Goal: Information Seeking & Learning: Find specific fact

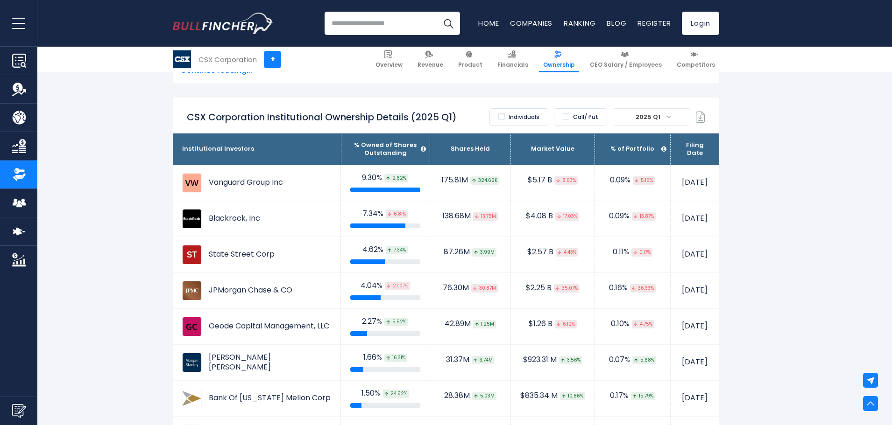
scroll to position [545, 0]
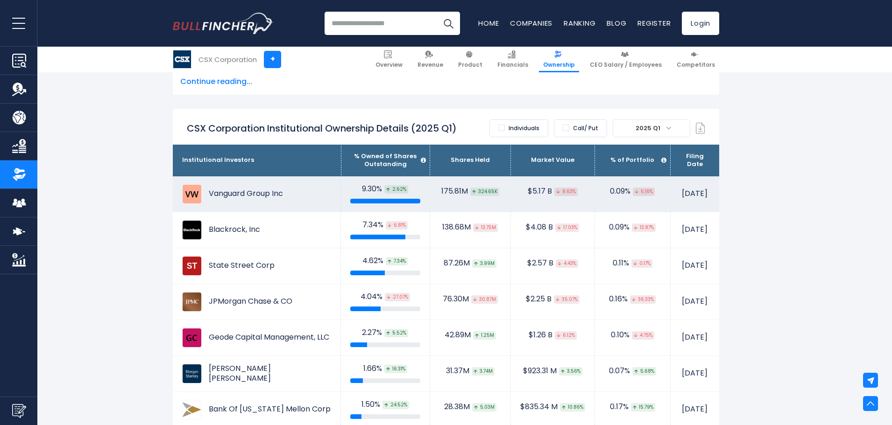
click at [221, 196] on td "Vanguard Group Inc" at bounding box center [257, 193] width 168 height 35
click at [213, 190] on td "Vanguard Group Inc" at bounding box center [257, 193] width 168 height 35
click at [251, 194] on td "Vanguard Group Inc" at bounding box center [257, 193] width 168 height 35
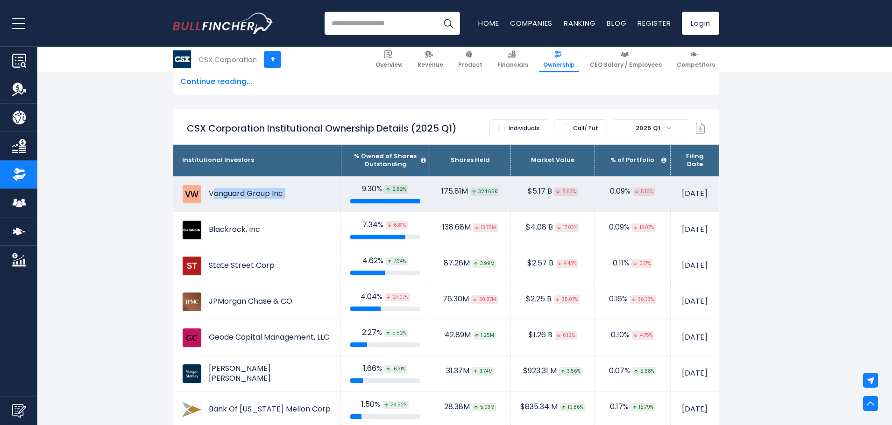
click at [268, 191] on td "Vanguard Group Inc" at bounding box center [257, 193] width 168 height 35
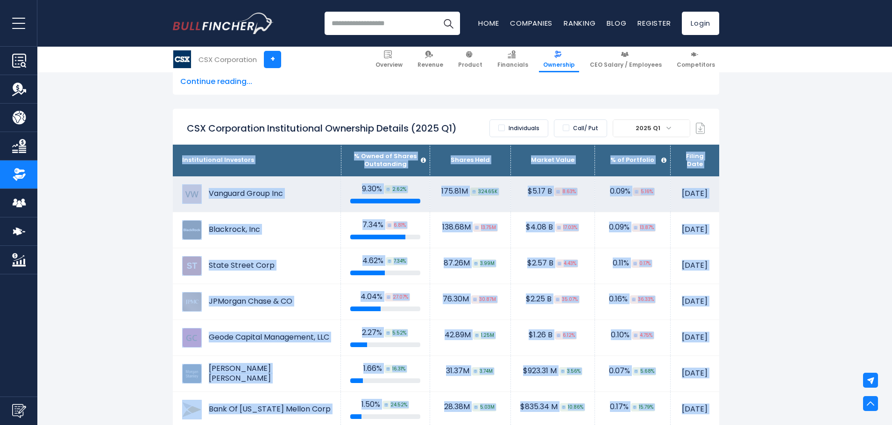
click at [253, 194] on td "Vanguard Group Inc" at bounding box center [257, 193] width 168 height 35
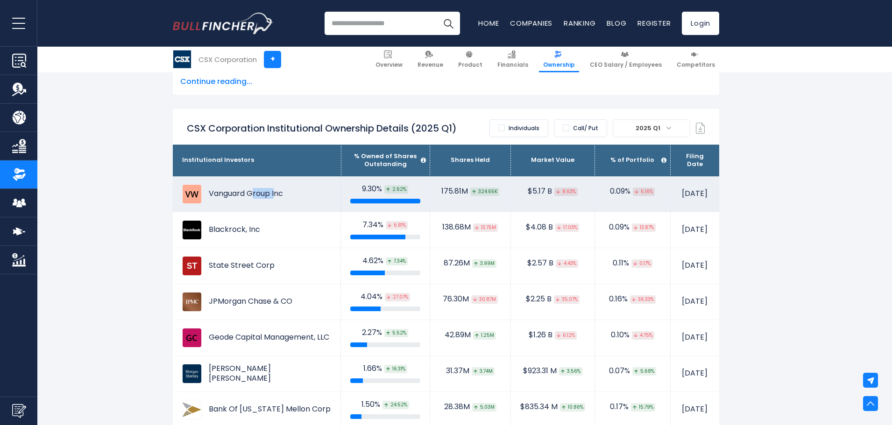
click at [253, 194] on td "Vanguard Group Inc" at bounding box center [257, 193] width 168 height 35
click at [252, 194] on td "Vanguard Group Inc" at bounding box center [257, 193] width 168 height 35
click at [263, 195] on td "Vanguard Group Inc" at bounding box center [257, 193] width 168 height 35
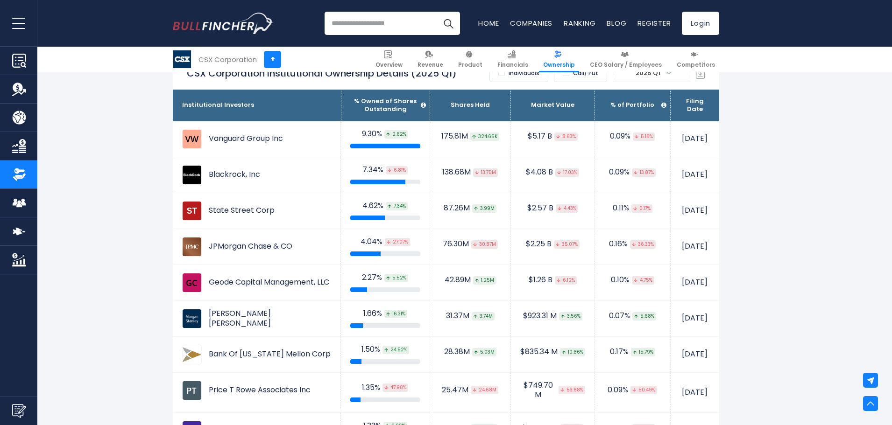
scroll to position [622, 0]
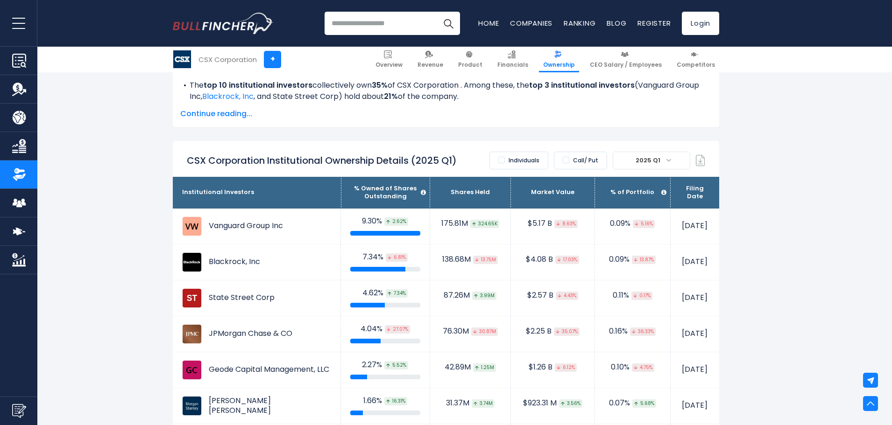
scroll to position [467, 0]
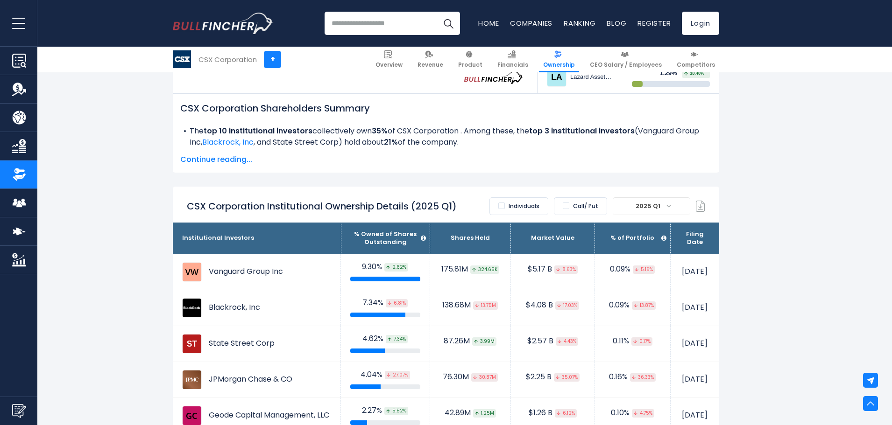
click at [228, 158] on span "Continue reading..." at bounding box center [445, 159] width 531 height 11
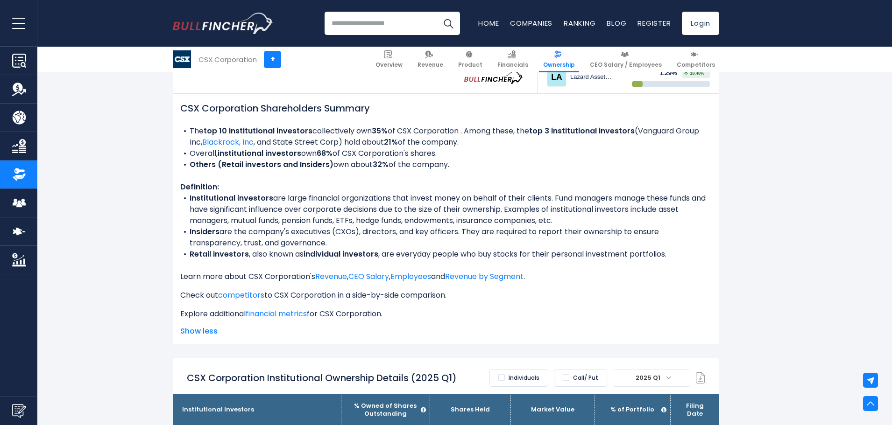
click at [455, 202] on li "Institutional investors are large financial organizations that invest money on …" at bounding box center [445, 210] width 531 height 34
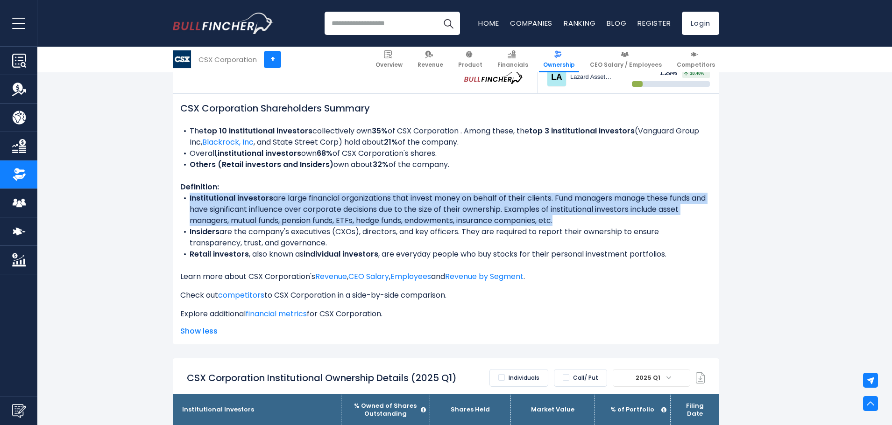
click at [455, 202] on li "Institutional investors are large financial organizations that invest money on …" at bounding box center [445, 210] width 531 height 34
click at [365, 200] on li "Institutional investors are large financial organizations that invest money on …" at bounding box center [445, 210] width 531 height 34
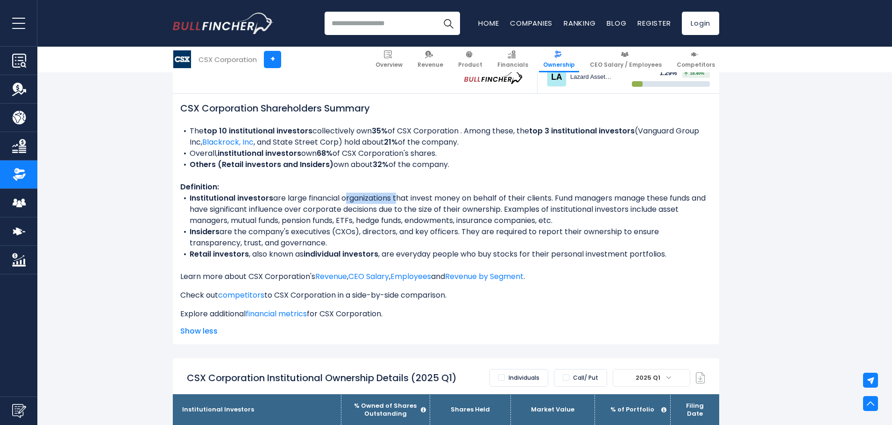
click at [365, 200] on li "Institutional investors are large financial organizations that invest money on …" at bounding box center [445, 210] width 531 height 34
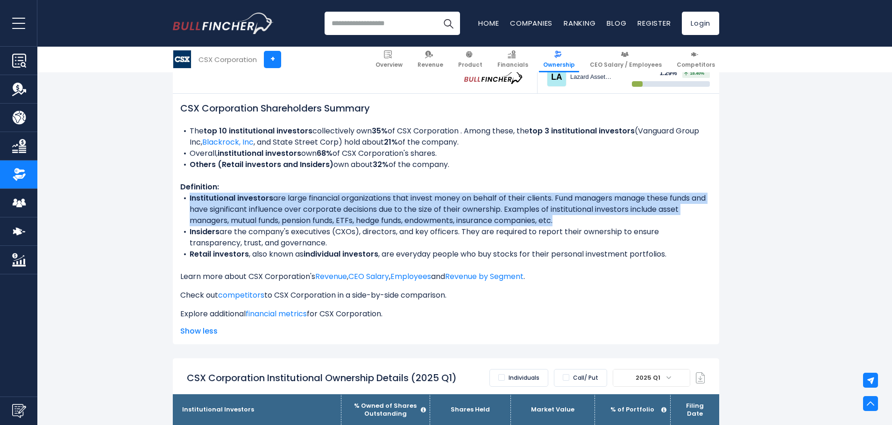
click at [365, 200] on li "Institutional investors are large financial organizations that invest money on …" at bounding box center [445, 210] width 531 height 34
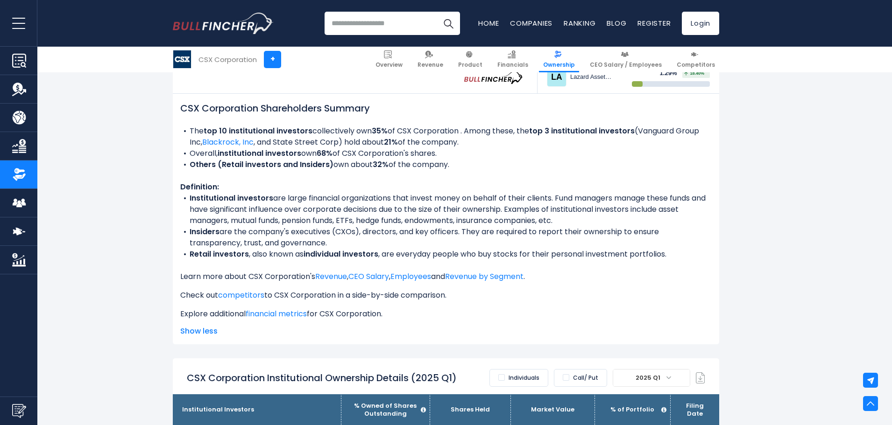
click at [310, 237] on li "Insiders are the company's executives (CXOs), directors, and key officers. They…" at bounding box center [445, 237] width 531 height 22
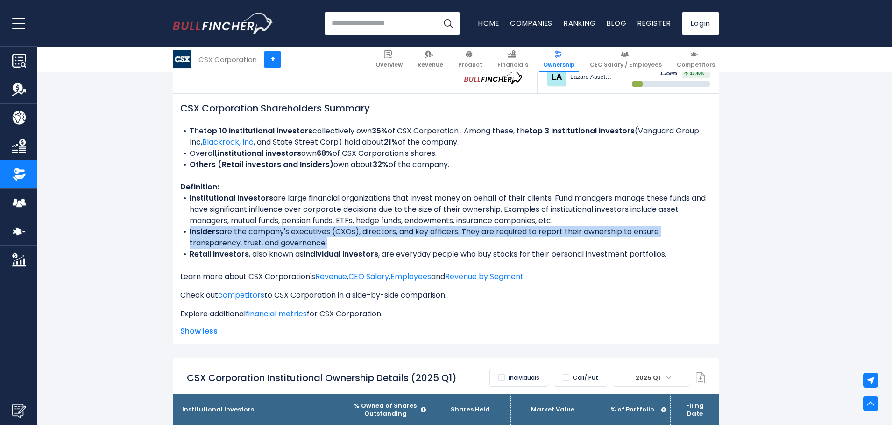
click at [310, 237] on li "Insiders are the company's executives (CXOs), directors, and key officers. They…" at bounding box center [445, 237] width 531 height 22
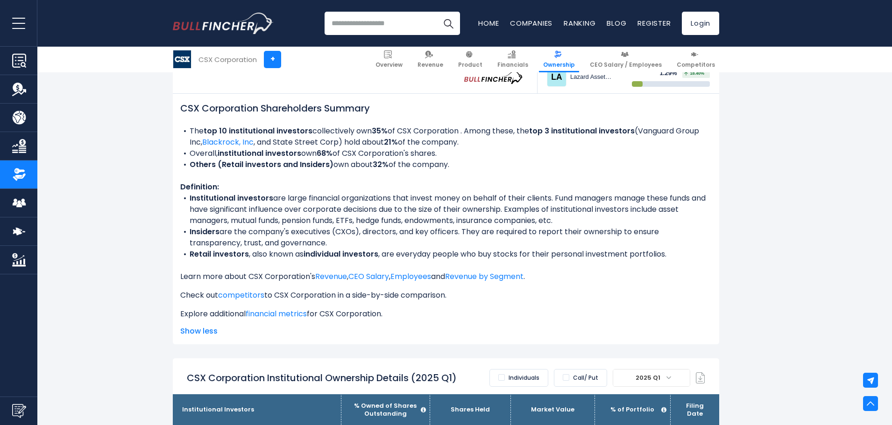
click at [274, 251] on li "Retail investors , also known as individual investors , are everyday people who…" at bounding box center [445, 254] width 531 height 11
click at [274, 252] on li "Retail investors , also known as individual investors , are everyday people who…" at bounding box center [445, 254] width 531 height 11
click at [293, 230] on li "Insiders are the company's executives (CXOs), directors, and key officers. They…" at bounding box center [445, 237] width 531 height 22
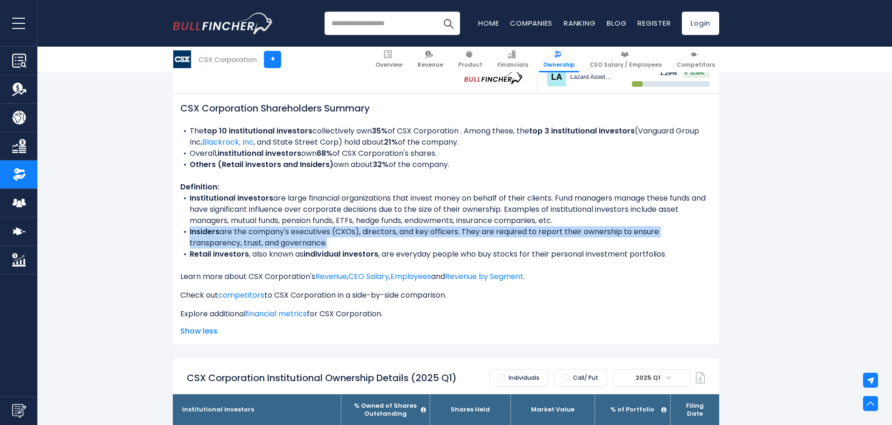
click at [293, 230] on li "Insiders are the company's executives (CXOs), directors, and key officers. They…" at bounding box center [445, 237] width 531 height 22
click at [377, 232] on li "Insiders are the company's executives (CXOs), directors, and key officers. They…" at bounding box center [445, 237] width 531 height 22
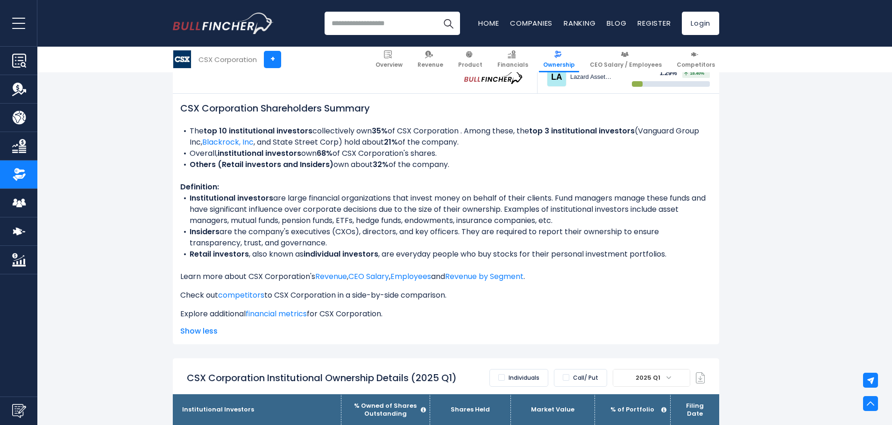
click at [281, 254] on li "Retail investors , also known as individual investors , are everyday people who…" at bounding box center [445, 254] width 531 height 11
click at [271, 200] on b "Institutional investors" at bounding box center [232, 198] width 84 height 11
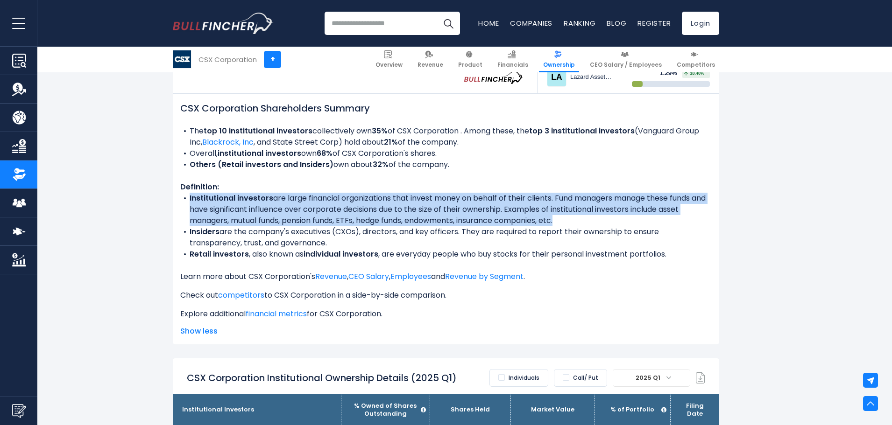
click at [271, 200] on b "Institutional investors" at bounding box center [232, 198] width 84 height 11
click at [541, 210] on li "Institutional investors are large financial organizations that invest money on …" at bounding box center [445, 210] width 531 height 34
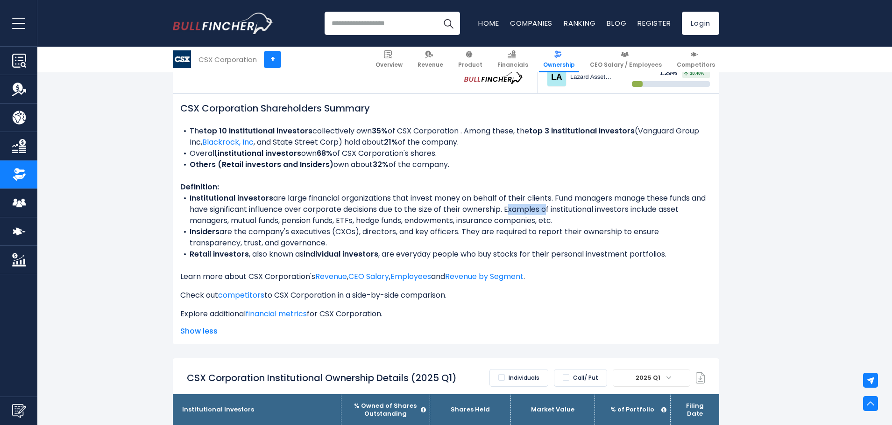
click at [541, 210] on li "Institutional investors are large financial organizations that invest money on …" at bounding box center [445, 210] width 531 height 34
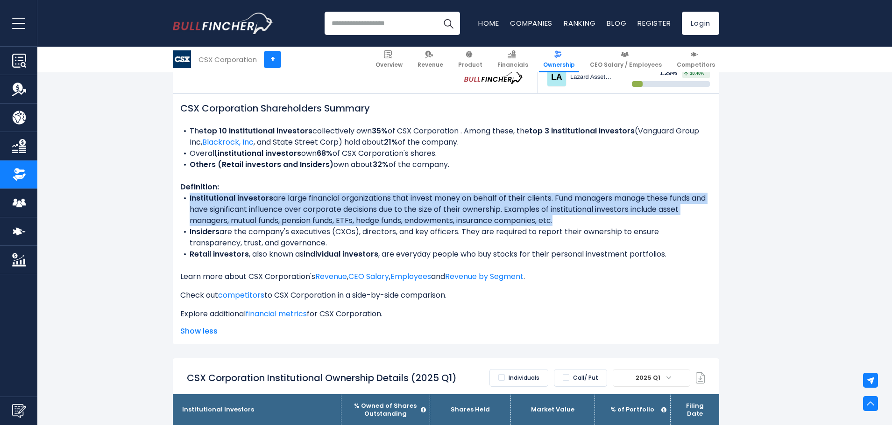
click at [541, 210] on li "Institutional investors are large financial organizations that invest money on …" at bounding box center [445, 210] width 531 height 34
click at [450, 206] on li "Institutional investors are large financial organizations that invest money on …" at bounding box center [445, 210] width 531 height 34
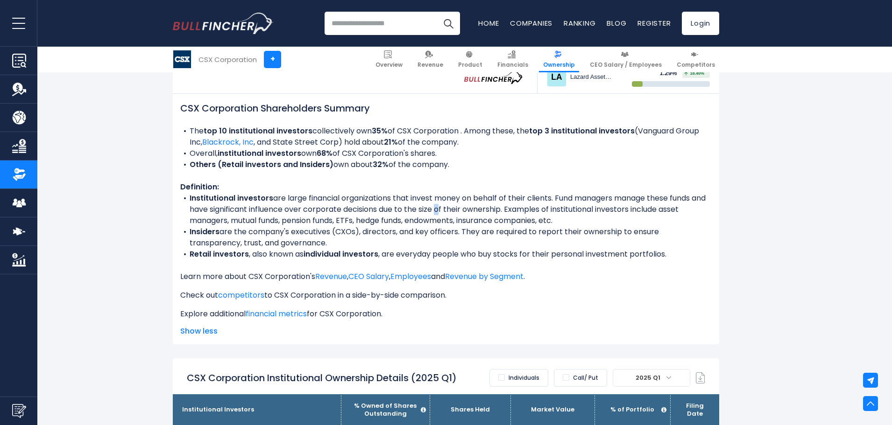
click at [450, 206] on li "Institutional investors are large financial organizations that invest money on …" at bounding box center [445, 210] width 531 height 34
click at [431, 206] on li "Institutional investors are large financial organizations that invest money on …" at bounding box center [445, 210] width 531 height 34
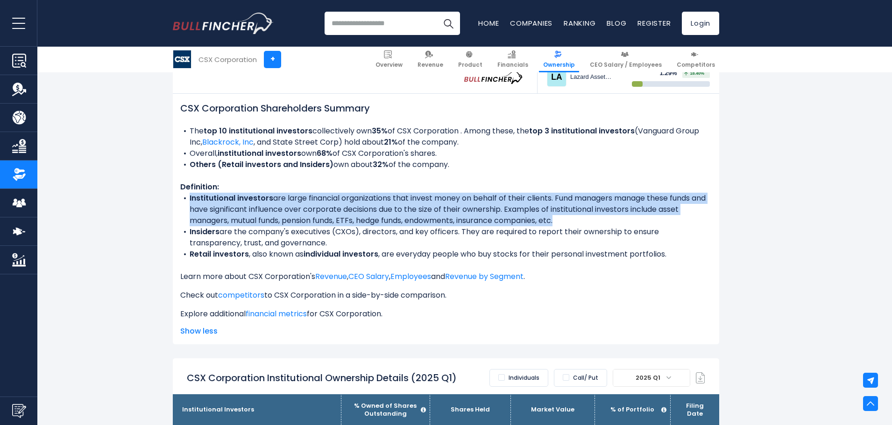
click at [431, 206] on li "Institutional investors are large financial organizations that invest money on …" at bounding box center [445, 210] width 531 height 34
click at [415, 207] on li "Institutional investors are large financial organizations that invest money on …" at bounding box center [445, 210] width 531 height 34
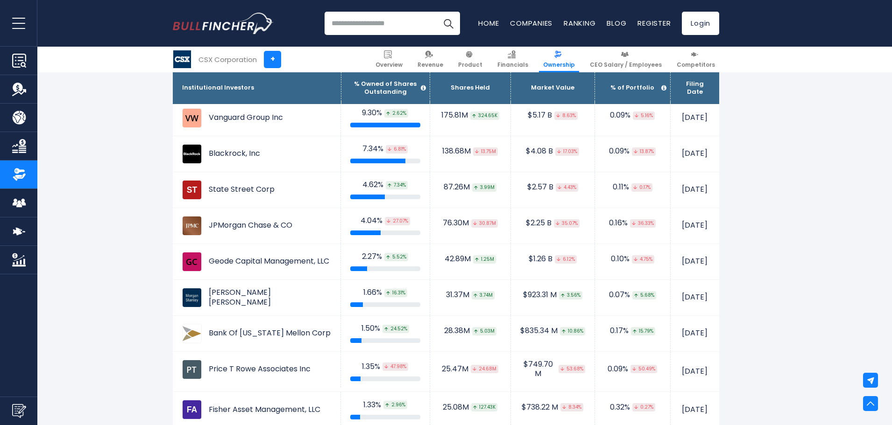
scroll to position [700, 0]
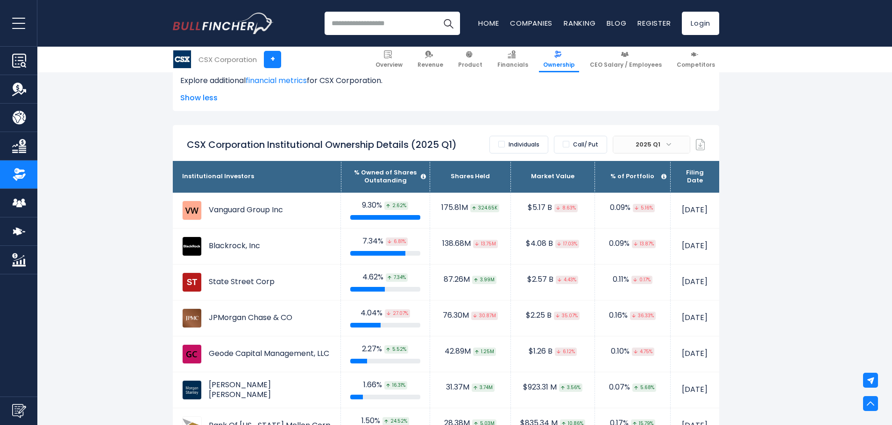
click at [668, 142] on span at bounding box center [668, 144] width 5 height 5
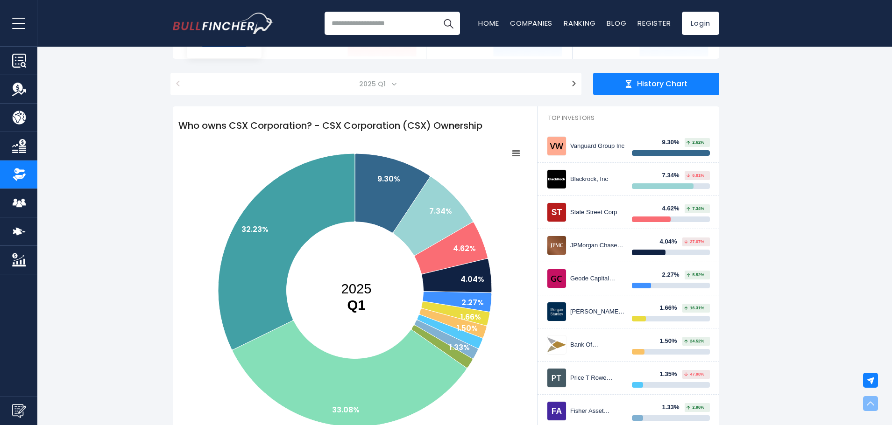
scroll to position [0, 0]
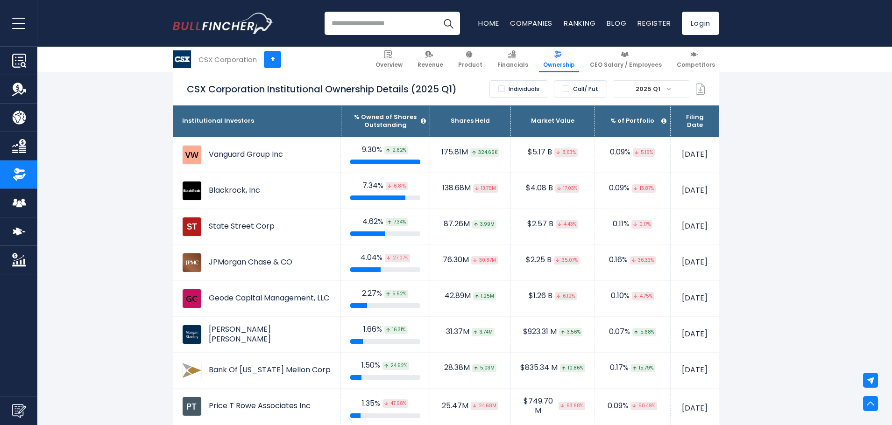
scroll to position [778, 0]
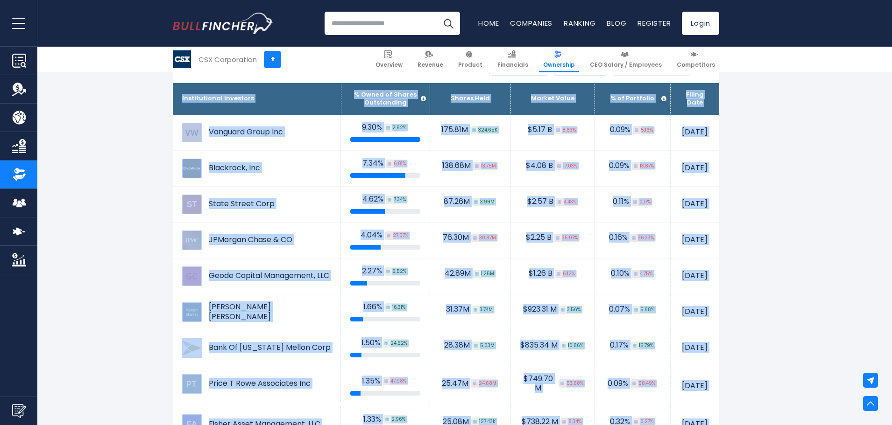
drag, startPoint x: 791, startPoint y: 239, endPoint x: 792, endPoint y: 176, distance: 63.0
click at [707, 98] on th "Filing Date" at bounding box center [694, 99] width 49 height 32
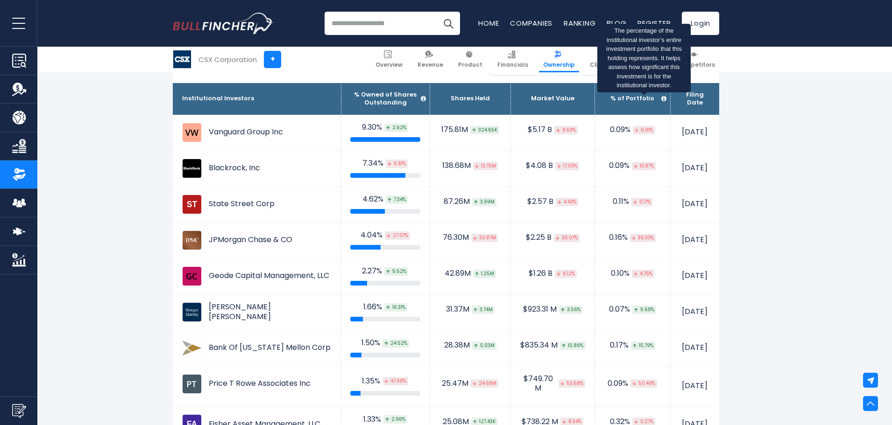
click at [661, 99] on icon at bounding box center [664, 99] width 7 height 7
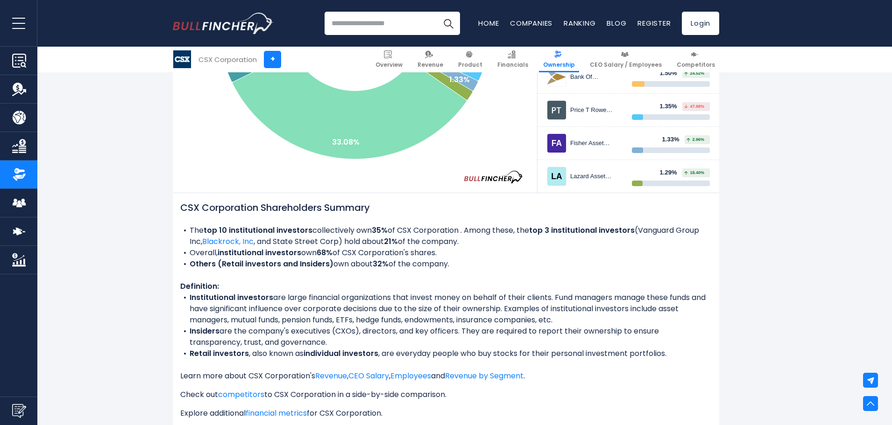
scroll to position [389, 0]
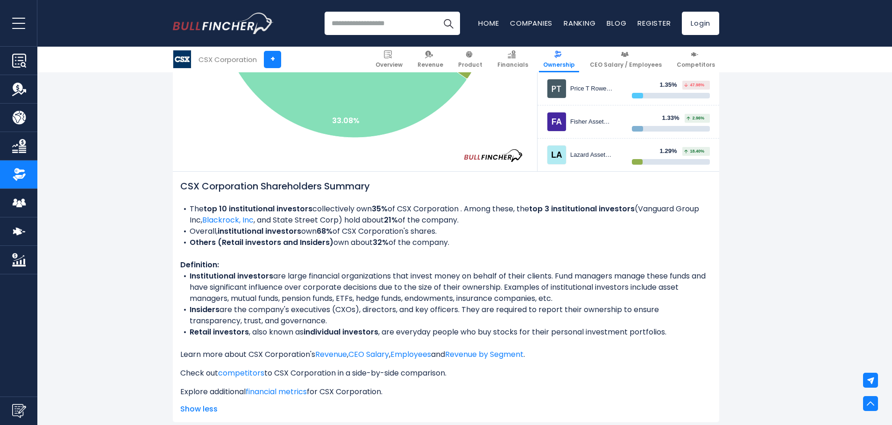
click at [193, 192] on h2 "CSX Corporation Shareholders Summary" at bounding box center [445, 186] width 531 height 14
click at [195, 185] on h2 "CSX Corporation Shareholders Summary" at bounding box center [445, 186] width 531 height 14
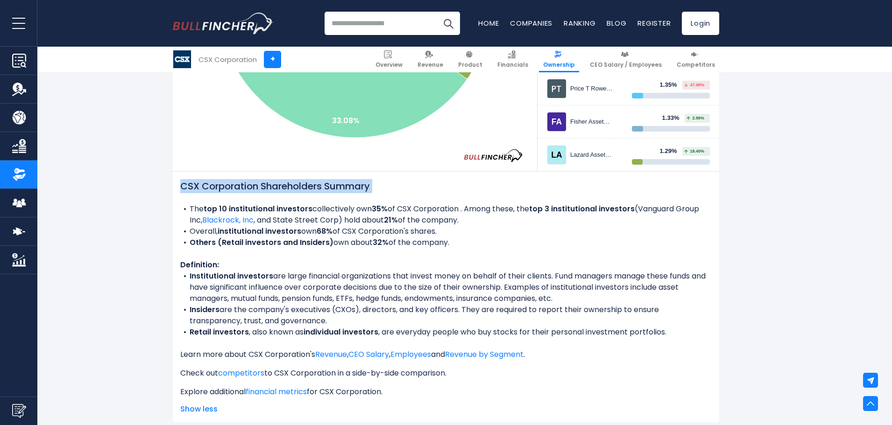
click at [216, 182] on h2 "CSX Corporation Shareholders Summary" at bounding box center [445, 186] width 531 height 14
drag, startPoint x: 207, startPoint y: 185, endPoint x: 177, endPoint y: 191, distance: 29.9
click at [178, 191] on div "CSX Corporation Shareholders Summary The top 10 institutional investors collect…" at bounding box center [446, 297] width 546 height 251
click at [179, 185] on div "CSX Corporation Shareholders Summary The top 10 institutional investors collect…" at bounding box center [446, 297] width 546 height 251
drag, startPoint x: 182, startPoint y: 185, endPoint x: 372, endPoint y: 190, distance: 190.5
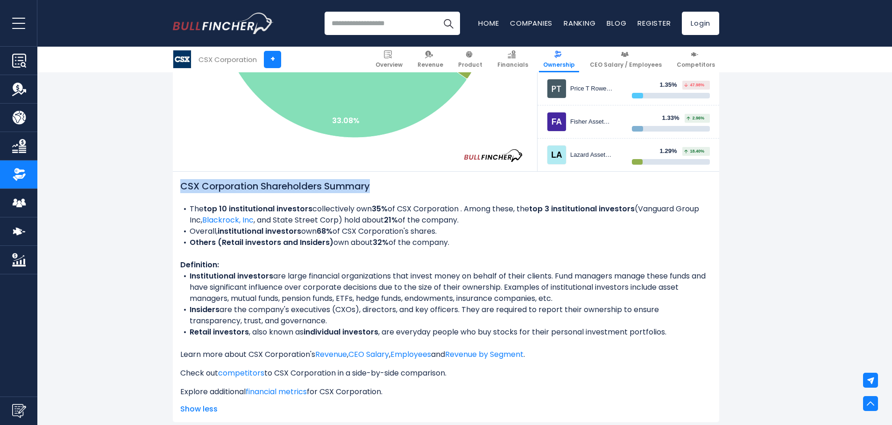
click at [372, 190] on h2 "CSX Corporation Shareholders Summary" at bounding box center [445, 186] width 531 height 14
click at [381, 189] on h2 "CSX Corporation Shareholders Summary" at bounding box center [445, 186] width 531 height 14
click at [375, 186] on h2 "CSX Corporation Shareholders Summary" at bounding box center [445, 186] width 531 height 14
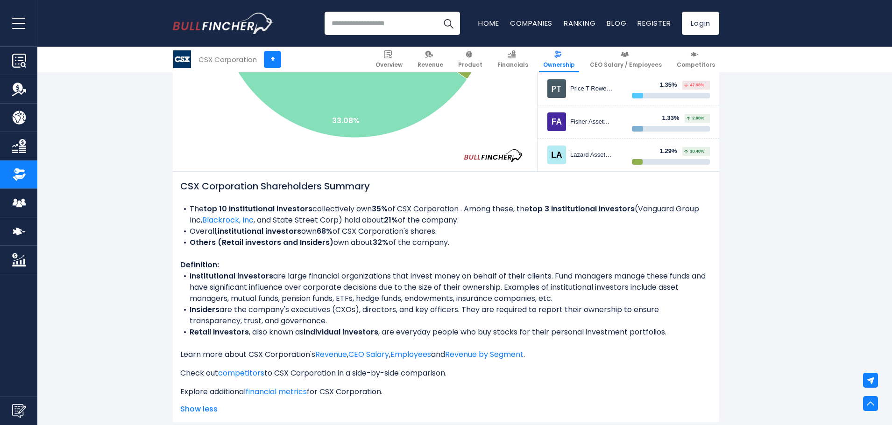
click at [375, 186] on h2 "CSX Corporation Shareholders Summary" at bounding box center [445, 186] width 531 height 14
click at [373, 186] on h2 "CSX Corporation Shareholders Summary" at bounding box center [445, 186] width 531 height 14
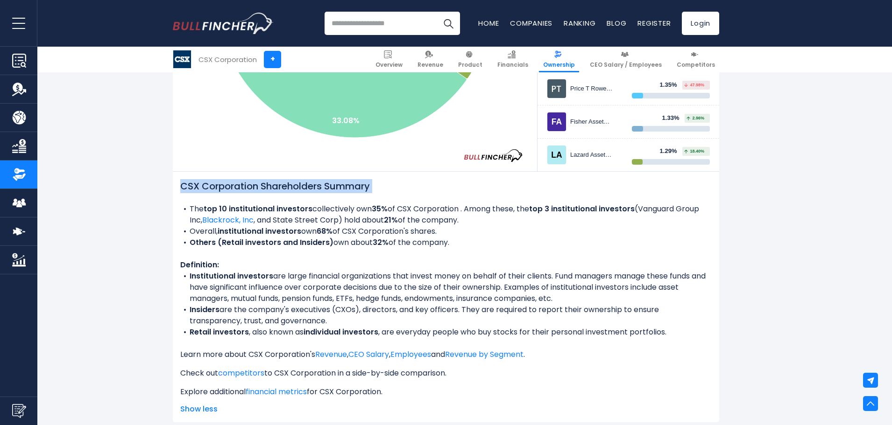
click at [371, 186] on h2 "CSX Corporation Shareholders Summary" at bounding box center [445, 186] width 531 height 14
click at [370, 185] on h2 "CSX Corporation Shareholders Summary" at bounding box center [445, 186] width 531 height 14
click at [371, 185] on h2 "CSX Corporation Shareholders Summary" at bounding box center [445, 186] width 531 height 14
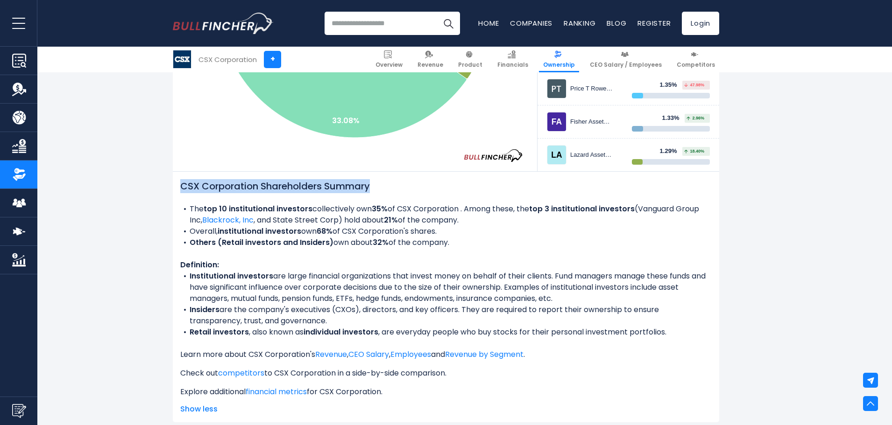
drag, startPoint x: 372, startPoint y: 185, endPoint x: 179, endPoint y: 189, distance: 193.8
click at [179, 189] on div "CSX Corporation Shareholders Summary The top 10 institutional investors collect…" at bounding box center [446, 297] width 546 height 251
click at [396, 184] on h2 "CSX Corporation Shareholders Summary" at bounding box center [445, 186] width 531 height 14
click at [372, 189] on h2 "CSX Corporation Shareholders Summary" at bounding box center [445, 186] width 531 height 14
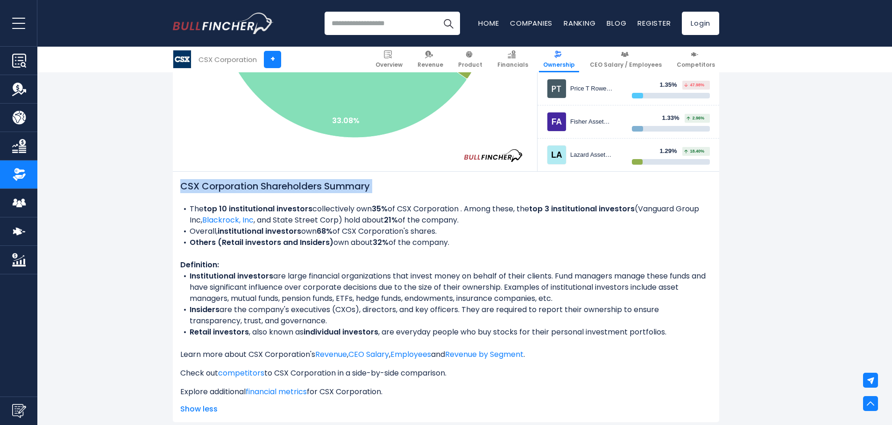
click at [372, 189] on h2 "CSX Corporation Shareholders Summary" at bounding box center [445, 186] width 531 height 14
click at [344, 186] on h2 "CSX Corporation Shareholders Summary" at bounding box center [445, 186] width 531 height 14
click at [284, 182] on h2 "CSX Corporation Shareholders Summary" at bounding box center [445, 186] width 531 height 14
click at [232, 182] on h2 "CSX Corporation Shareholders Summary" at bounding box center [445, 186] width 531 height 14
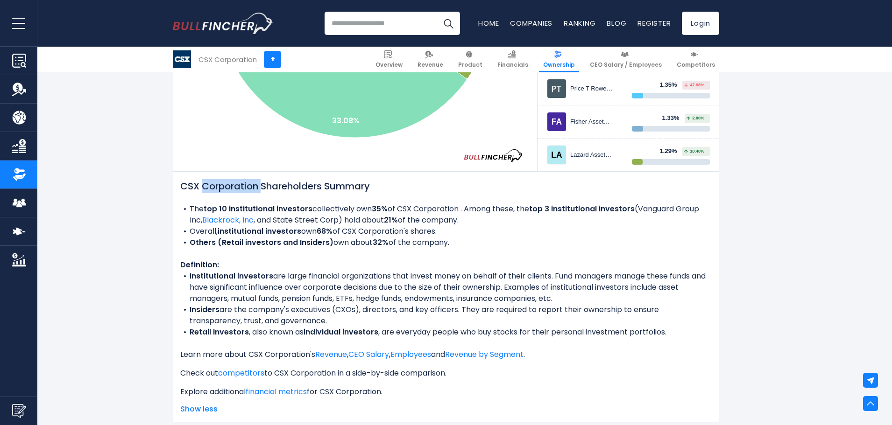
click at [232, 182] on h2 "CSX Corporation Shareholders Summary" at bounding box center [445, 186] width 531 height 14
click at [191, 188] on h2 "CSX Corporation Shareholders Summary" at bounding box center [445, 186] width 531 height 14
click at [183, 186] on h2 "CSX Corporation Shareholders Summary" at bounding box center [445, 186] width 531 height 14
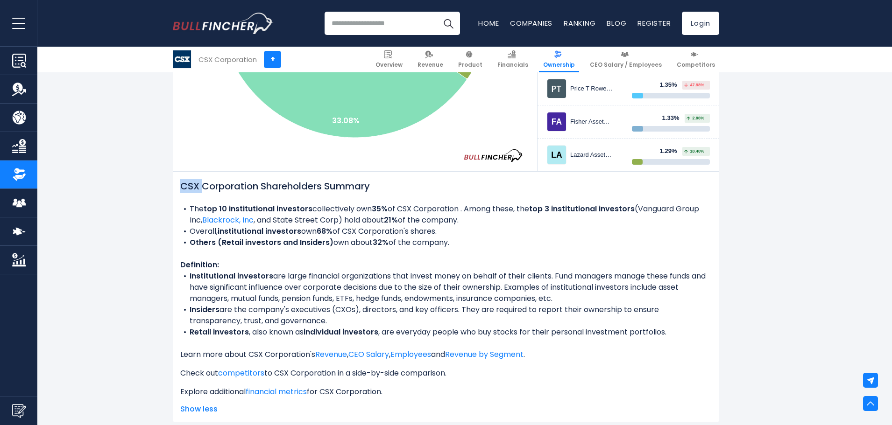
click at [181, 184] on h2 "CSX Corporation Shareholders Summary" at bounding box center [445, 186] width 531 height 14
drag, startPoint x: 181, startPoint y: 184, endPoint x: 379, endPoint y: 181, distance: 197.5
click at [379, 181] on h2 "CSX Corporation Shareholders Summary" at bounding box center [445, 186] width 531 height 14
click at [375, 190] on h2 "CSX Corporation Shareholders Summary" at bounding box center [445, 186] width 531 height 14
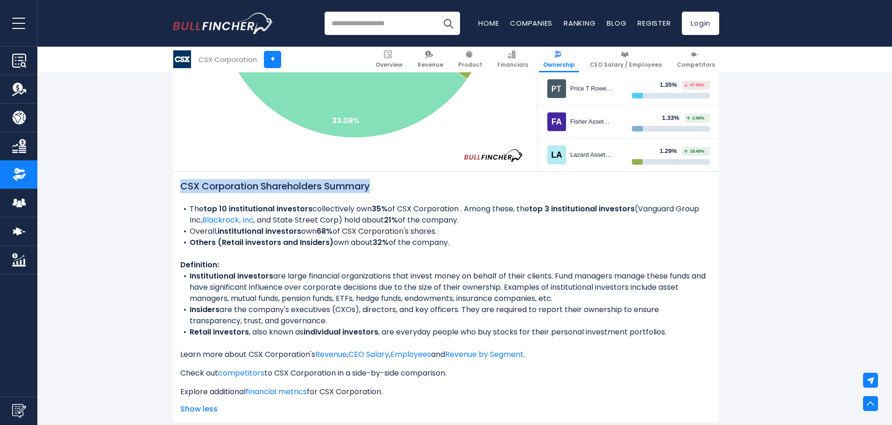
drag, startPoint x: 372, startPoint y: 188, endPoint x: 179, endPoint y: 190, distance: 193.3
click at [179, 190] on div "CSX Corporation Shareholders Summary The top 10 institutional investors collect…" at bounding box center [446, 297] width 546 height 251
click at [181, 190] on div "CSX Corporation Shareholders Summary The top 10 institutional investors collect…" at bounding box center [446, 297] width 546 height 251
click at [183, 189] on h2 "CSX Corporation Shareholders Summary" at bounding box center [445, 186] width 531 height 14
drag, startPoint x: 183, startPoint y: 186, endPoint x: 384, endPoint y: 184, distance: 201.7
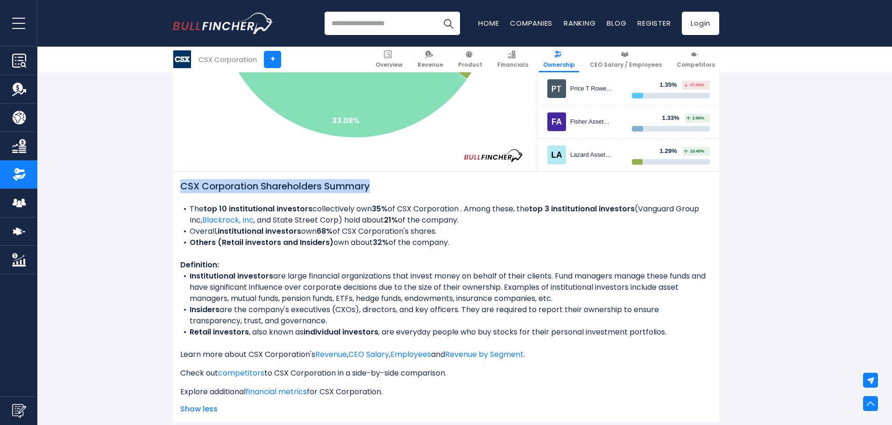
click at [384, 184] on h2 "CSX Corporation Shareholders Summary" at bounding box center [445, 186] width 531 height 14
click at [382, 187] on h2 "CSX Corporation Shareholders Summary" at bounding box center [445, 186] width 531 height 14
click at [374, 188] on h2 "CSX Corporation Shareholders Summary" at bounding box center [445, 186] width 531 height 14
click at [373, 188] on h2 "CSX Corporation Shareholders Summary" at bounding box center [445, 186] width 531 height 14
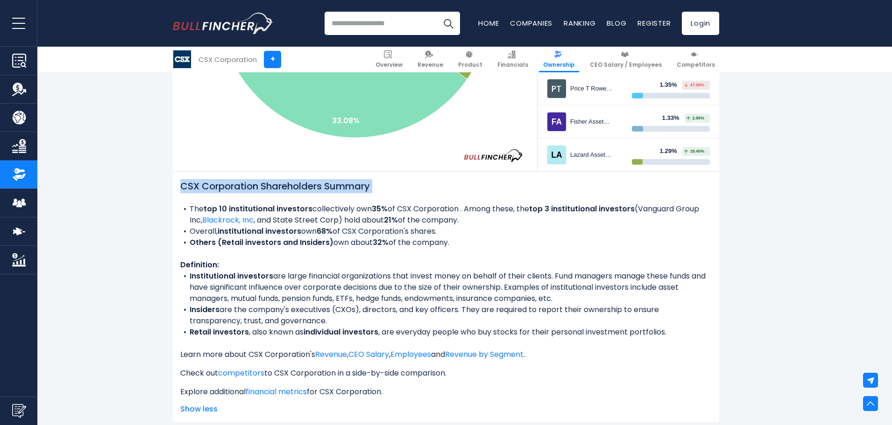
click at [181, 184] on h2 "CSX Corporation Shareholders Summary" at bounding box center [445, 186] width 531 height 14
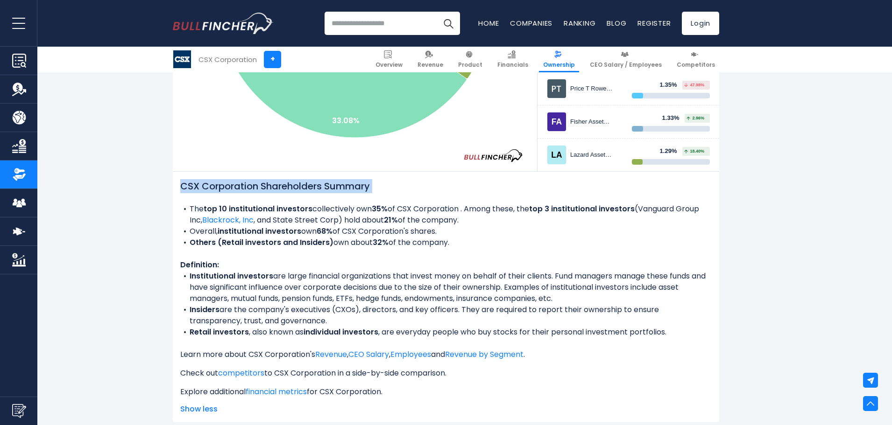
click at [181, 184] on h2 "CSX Corporation Shareholders Summary" at bounding box center [445, 186] width 531 height 14
click at [204, 190] on h2 "CSX Corporation Shareholders Summary" at bounding box center [445, 186] width 531 height 14
click at [263, 187] on h2 "CSX Corporation Shareholders Summary" at bounding box center [445, 186] width 531 height 14
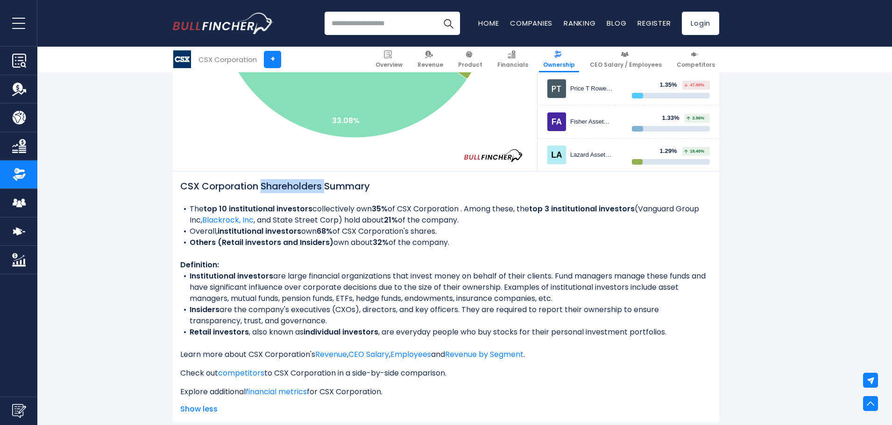
click at [263, 187] on h2 "CSX Corporation Shareholders Summary" at bounding box center [445, 186] width 531 height 14
click at [328, 186] on h2 "CSX Corporation Shareholders Summary" at bounding box center [445, 186] width 531 height 14
click at [383, 185] on h2 "CSX Corporation Shareholders Summary" at bounding box center [445, 186] width 531 height 14
click at [370, 191] on h2 "CSX Corporation Shareholders Summary" at bounding box center [445, 186] width 531 height 14
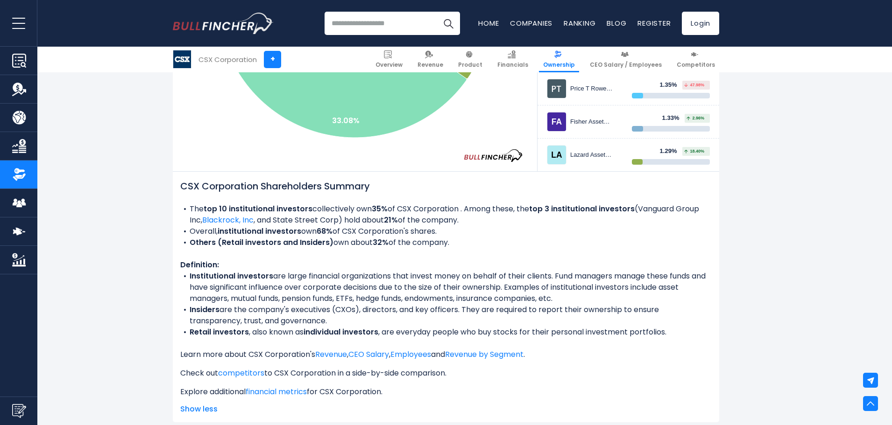
click at [370, 191] on h2 "CSX Corporation Shareholders Summary" at bounding box center [445, 186] width 531 height 14
click at [372, 188] on h2 "CSX Corporation Shareholders Summary" at bounding box center [445, 186] width 531 height 14
click at [359, 210] on li "The top 10 institutional investors collectively own 35% of CSX Corporation . Am…" at bounding box center [445, 215] width 531 height 22
click at [358, 210] on li "The top 10 institutional investors collectively own 35% of CSX Corporation . Am…" at bounding box center [445, 215] width 531 height 22
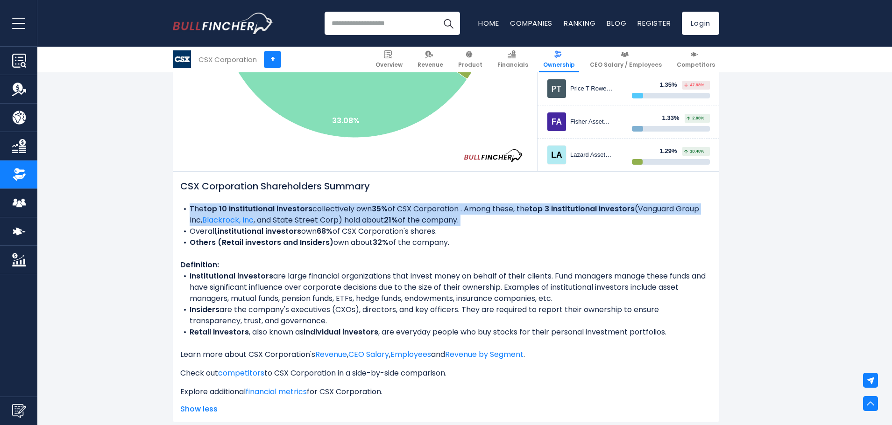
click at [358, 210] on li "The top 10 institutional investors collectively own 35% of CSX Corporation . Am…" at bounding box center [445, 215] width 531 height 22
click at [325, 213] on li "The top 10 institutional investors collectively own 35% of CSX Corporation . Am…" at bounding box center [445, 215] width 531 height 22
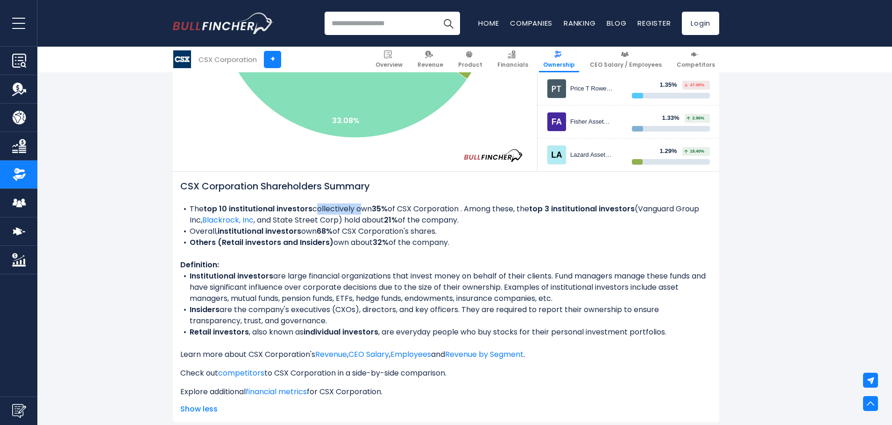
click at [325, 213] on li "The top 10 institutional investors collectively own 35% of CSX Corporation . Am…" at bounding box center [445, 215] width 531 height 22
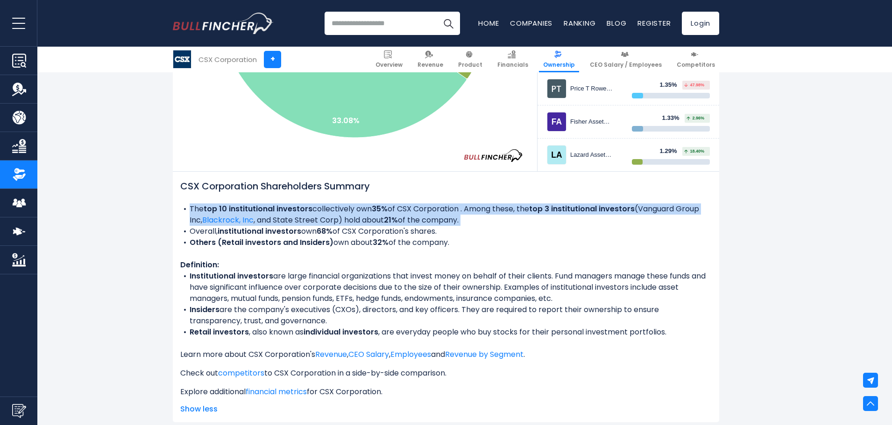
click at [325, 213] on li "The top 10 institutional investors collectively own 35% of CSX Corporation . Am…" at bounding box center [445, 215] width 531 height 22
click at [397, 220] on b "21%" at bounding box center [391, 220] width 14 height 11
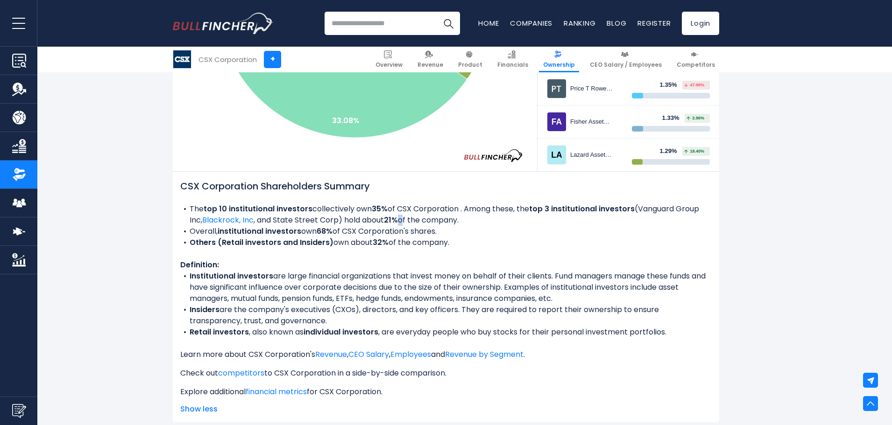
click at [397, 220] on b "21%" at bounding box center [391, 220] width 14 height 11
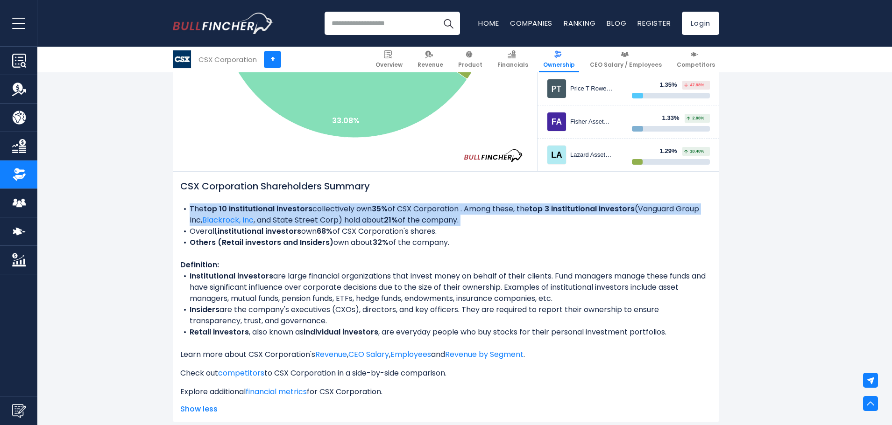
click at [397, 220] on b "21%" at bounding box center [391, 220] width 14 height 11
click at [393, 220] on b "21%" at bounding box center [391, 220] width 14 height 11
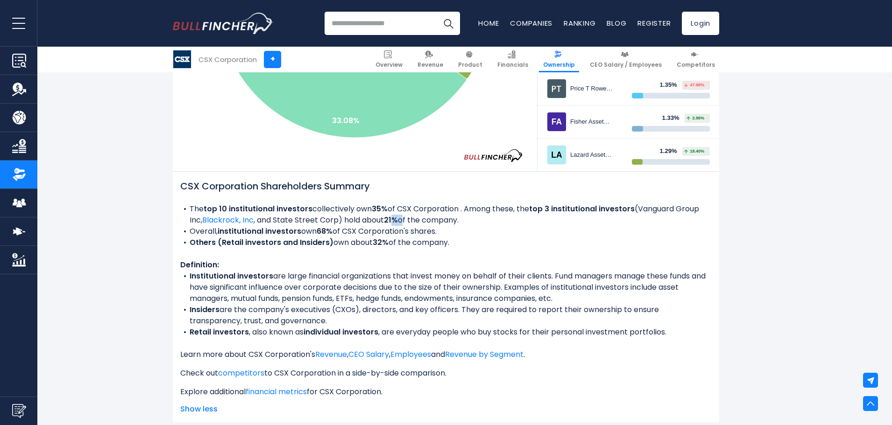
click at [393, 220] on b "21%" at bounding box center [391, 220] width 14 height 11
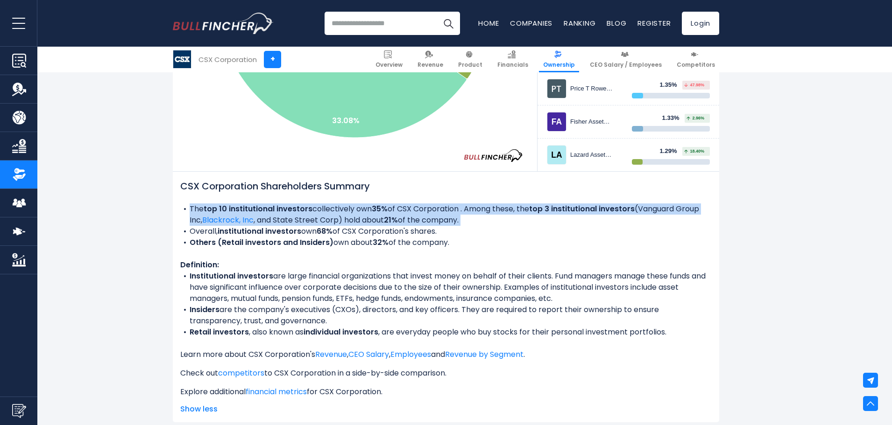
click at [393, 220] on b "21%" at bounding box center [391, 220] width 14 height 11
click at [389, 220] on b "21%" at bounding box center [391, 220] width 14 height 11
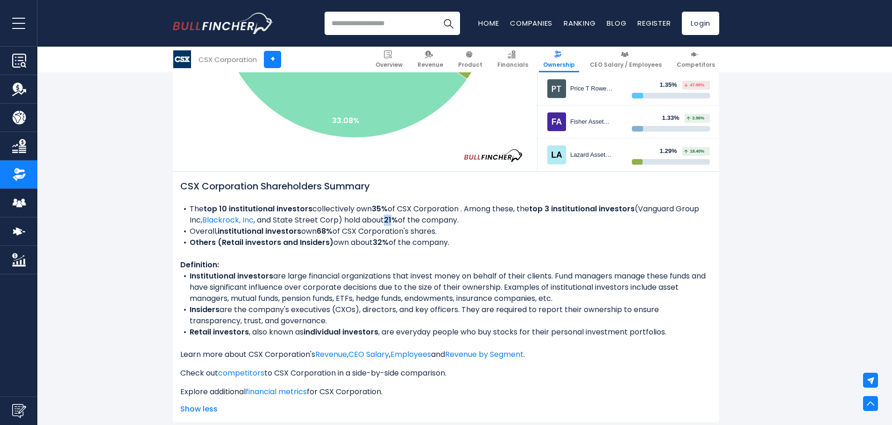
click at [389, 220] on b "21%" at bounding box center [391, 220] width 14 height 11
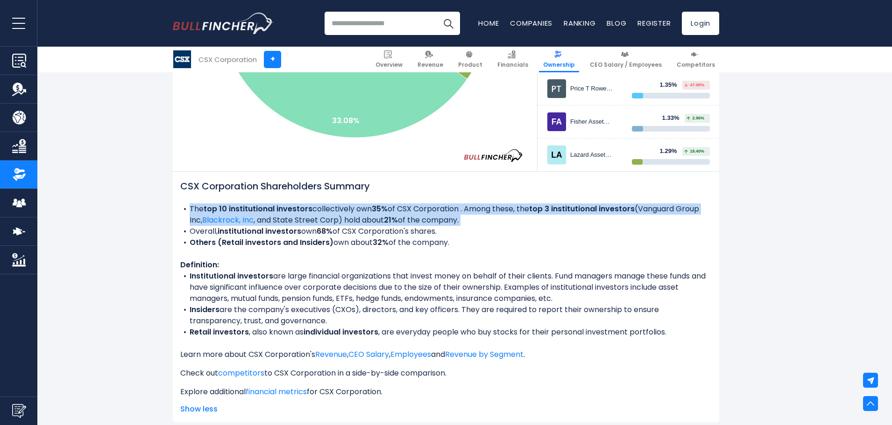
click at [388, 220] on b "21%" at bounding box center [391, 220] width 14 height 11
click at [388, 219] on b "21%" at bounding box center [391, 220] width 14 height 11
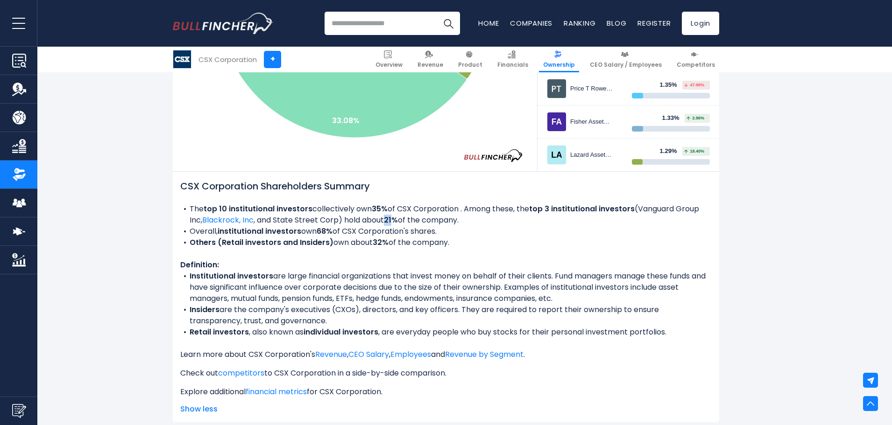
click at [388, 219] on b "21%" at bounding box center [391, 220] width 14 height 11
click at [391, 219] on b "21%" at bounding box center [391, 220] width 14 height 11
click at [318, 236] on li "Overall, institutional investors own 68% of CSX Corporation's shares." at bounding box center [445, 231] width 531 height 11
click at [323, 231] on b "68%" at bounding box center [324, 231] width 16 height 11
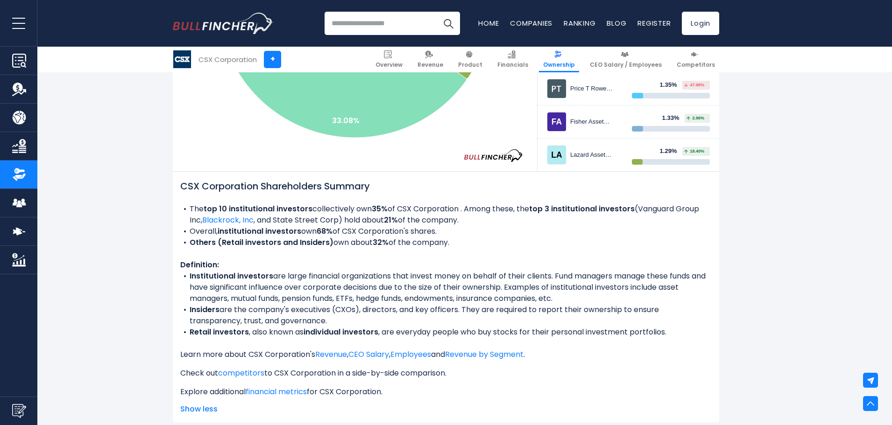
click at [324, 229] on b "68%" at bounding box center [324, 231] width 16 height 11
click at [325, 229] on b "68%" at bounding box center [324, 231] width 16 height 11
click at [378, 241] on b "32%" at bounding box center [380, 242] width 16 height 11
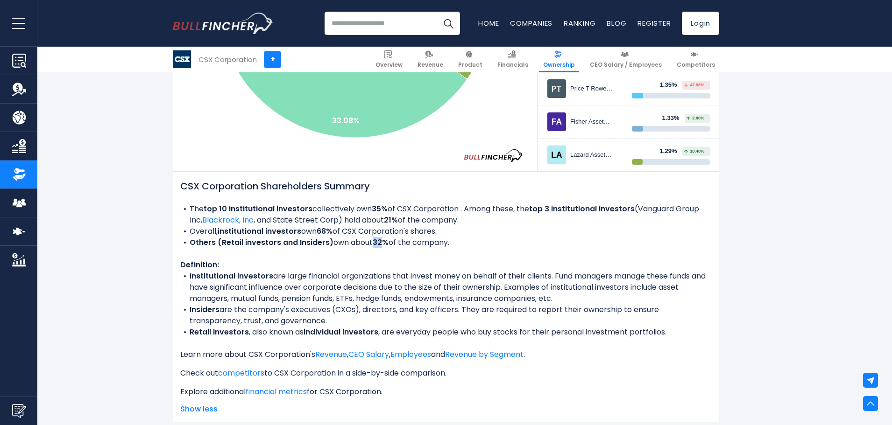
click at [378, 241] on b "32%" at bounding box center [380, 242] width 16 height 11
click at [426, 241] on li "Others (Retail investors and Insiders) own about 32% of the company." at bounding box center [445, 242] width 531 height 11
click at [367, 220] on li "The top 10 institutional investors collectively own 35% of CSX Corporation . Am…" at bounding box center [445, 215] width 531 height 22
click at [336, 288] on li "Institutional investors are large financial organizations that invest money on …" at bounding box center [445, 288] width 531 height 34
